Goal: Check status

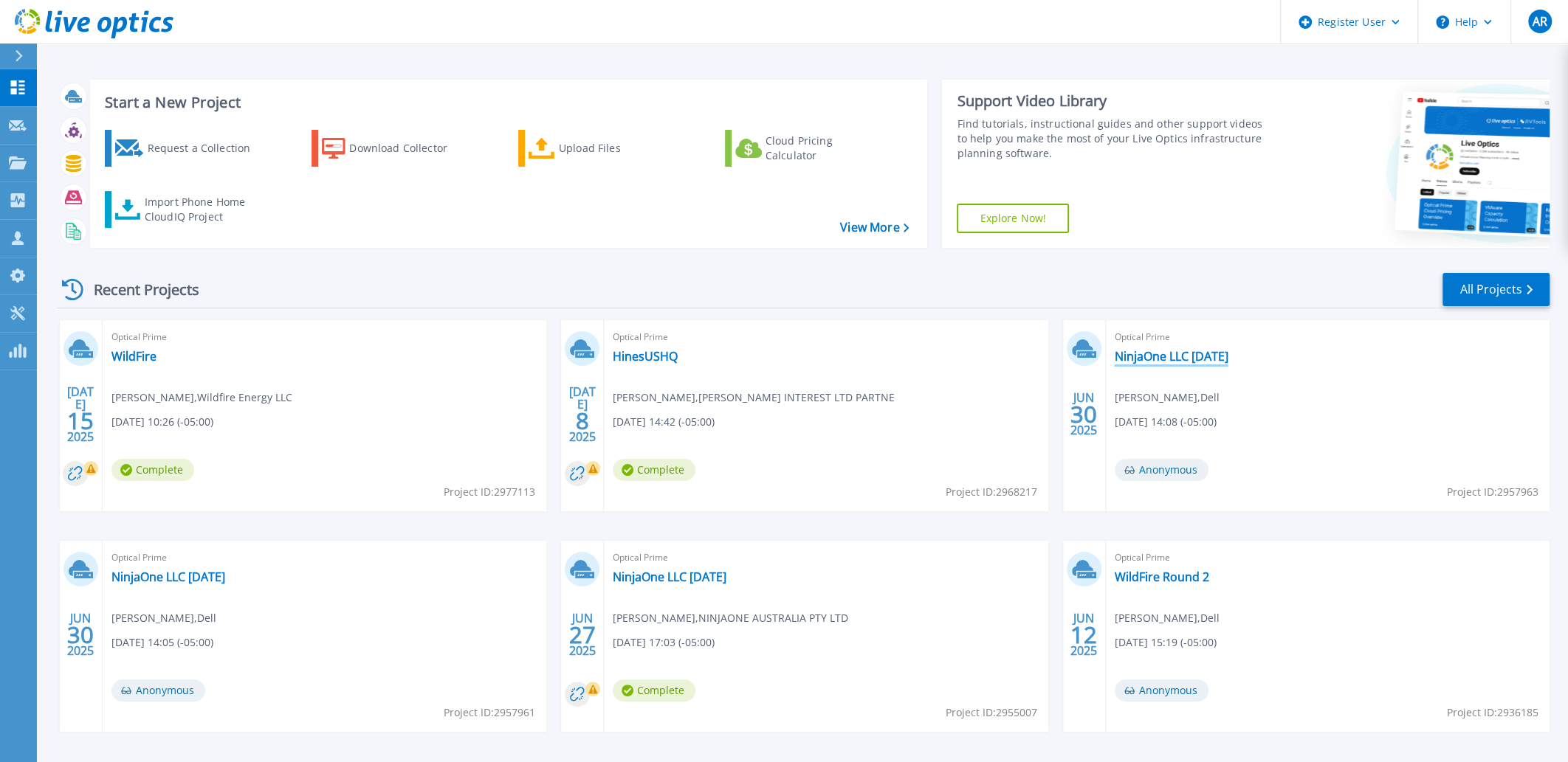
click at [1192, 358] on link "NinjaOne LLC [DATE]" at bounding box center [1172, 356] width 114 height 14
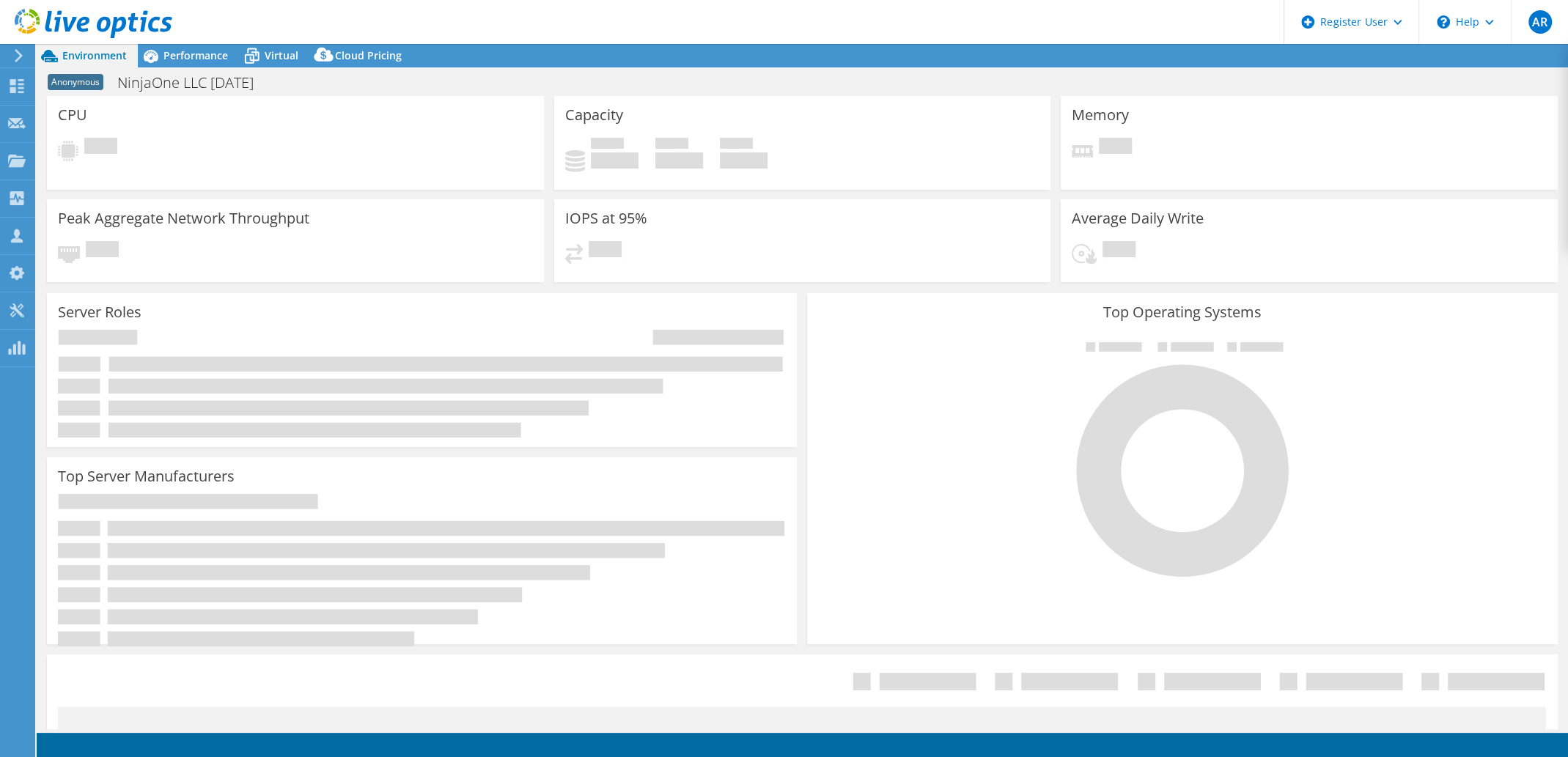
select select "USEast"
select select "USD"
